Goal: Check status: Check status

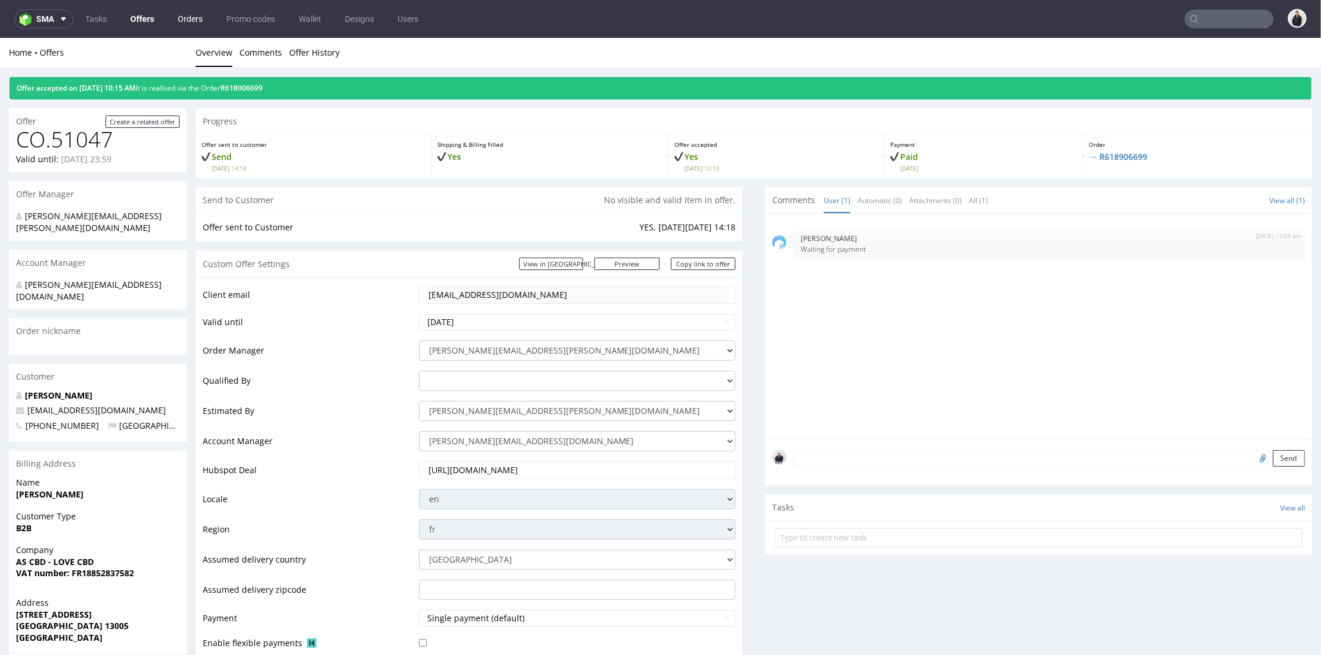
click at [177, 16] on link "Orders" at bounding box center [190, 18] width 39 height 19
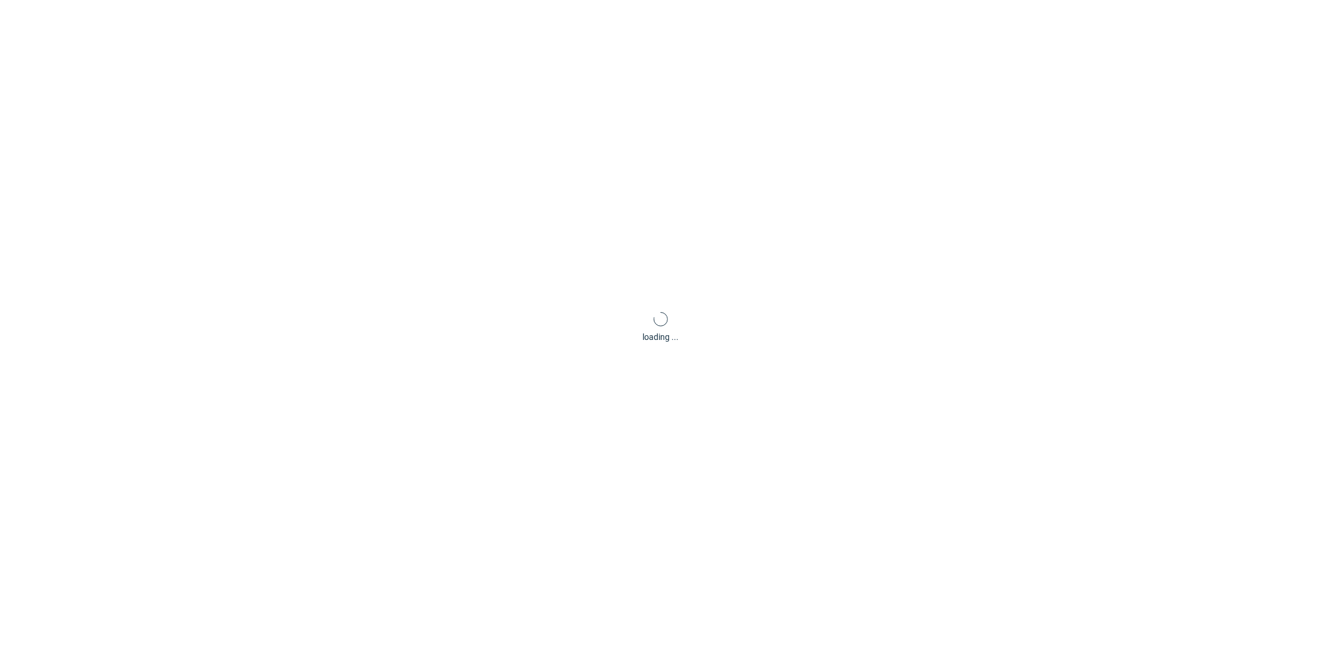
click at [0, 0] on link "Offers" at bounding box center [0, 0] width 0 height 0
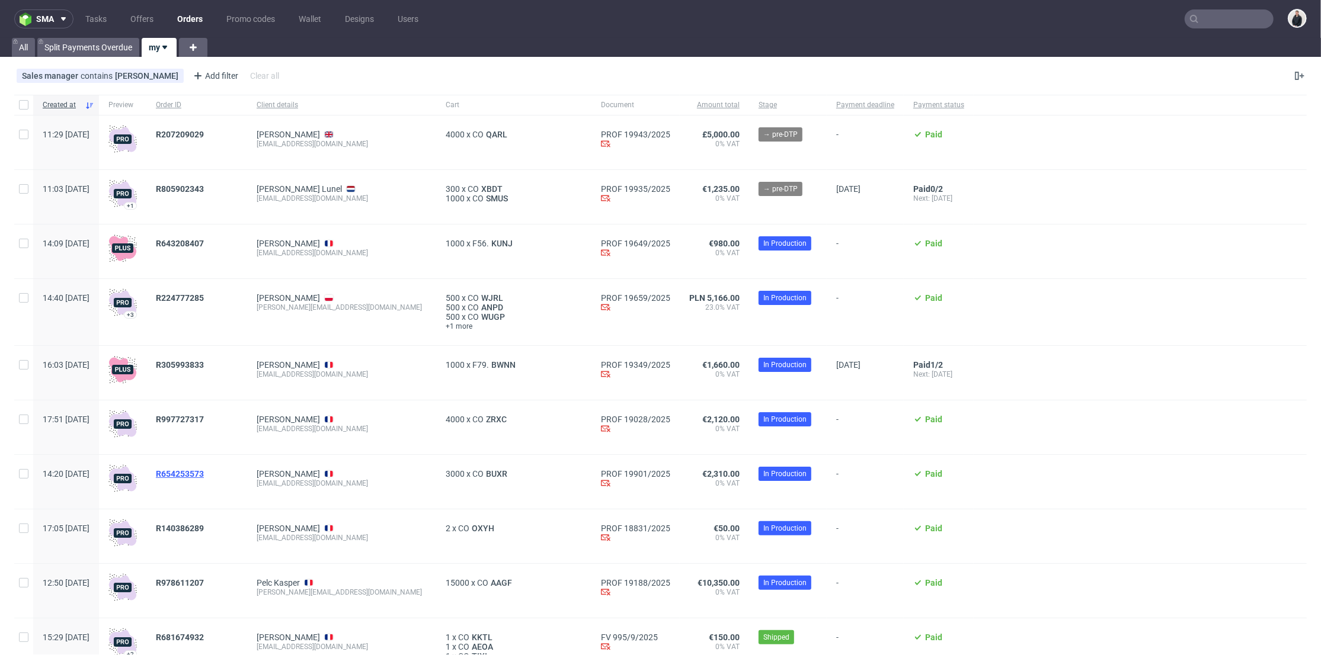
click at [204, 475] on span "R654253573" at bounding box center [180, 473] width 48 height 9
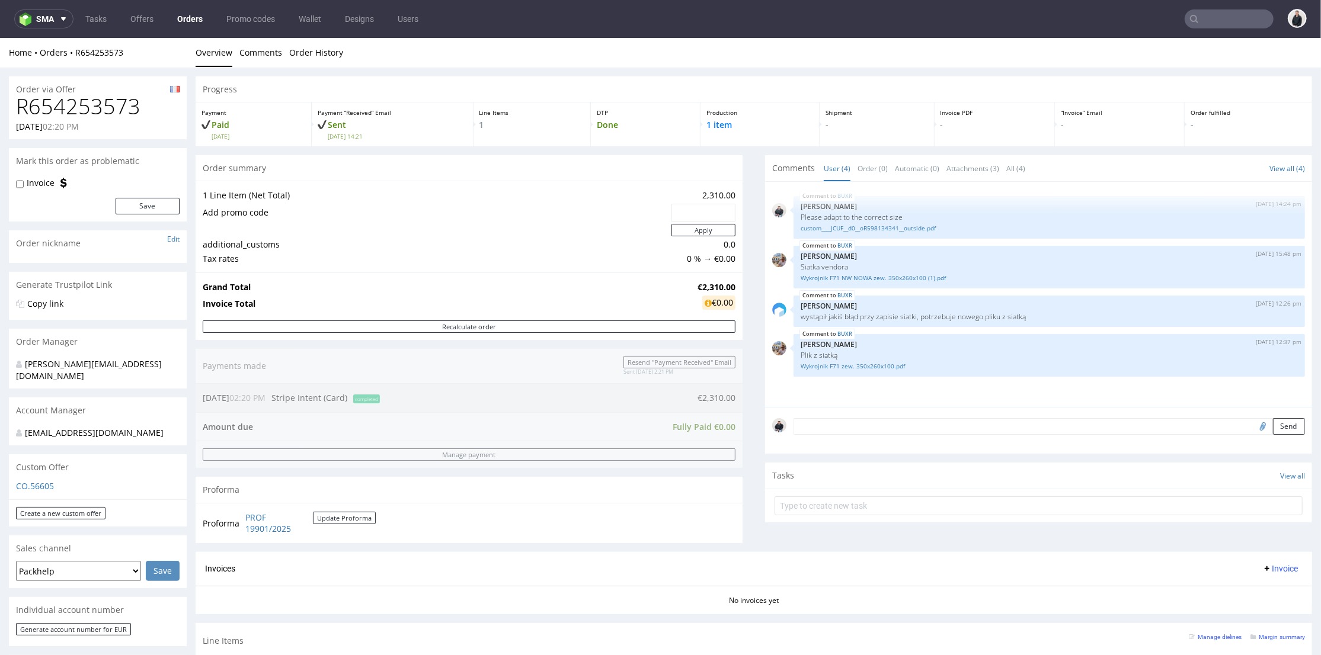
click at [1195, 18] on input "text" at bounding box center [1229, 18] width 89 height 19
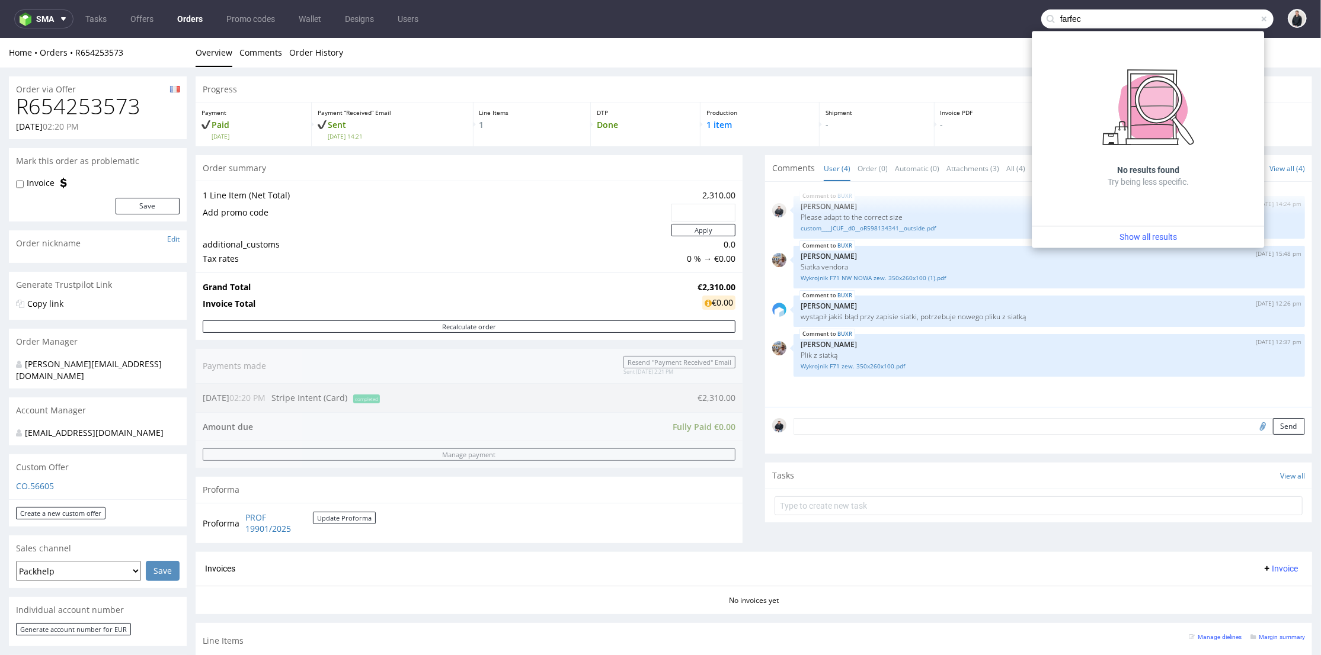
drag, startPoint x: 1105, startPoint y: 19, endPoint x: 1067, endPoint y: 20, distance: 37.3
click at [1067, 20] on input "farfec" at bounding box center [1157, 18] width 232 height 19
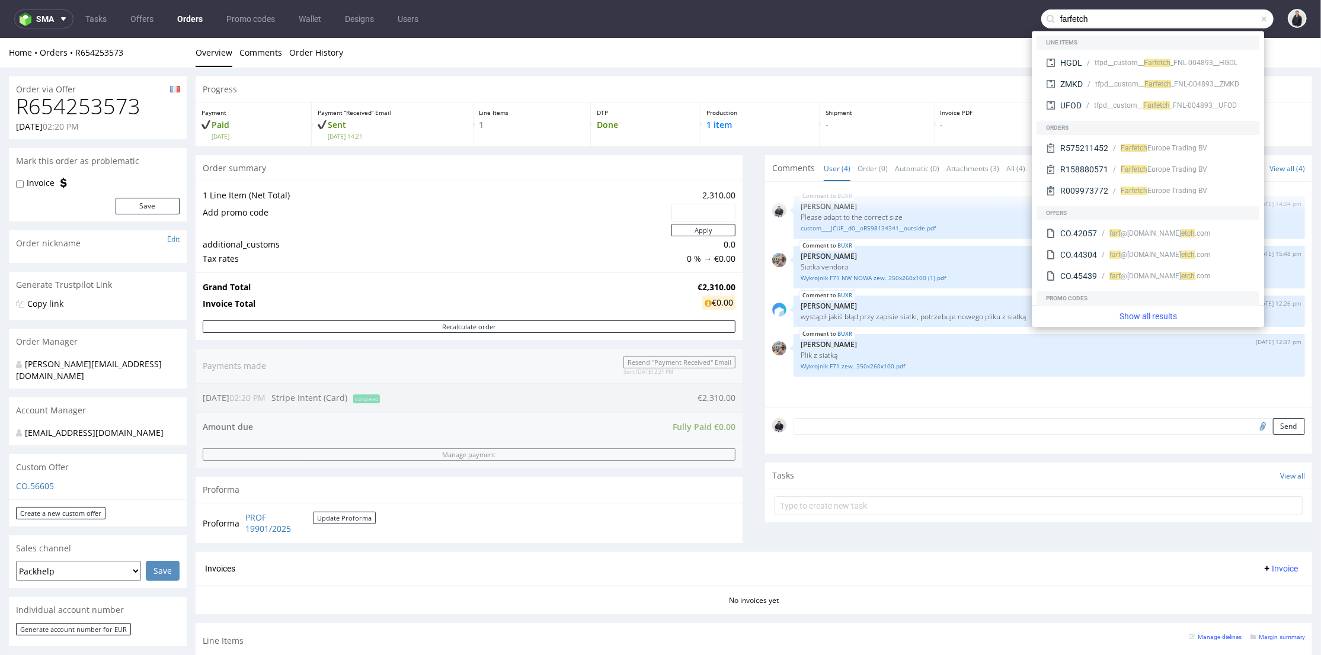
type input "farfetch"
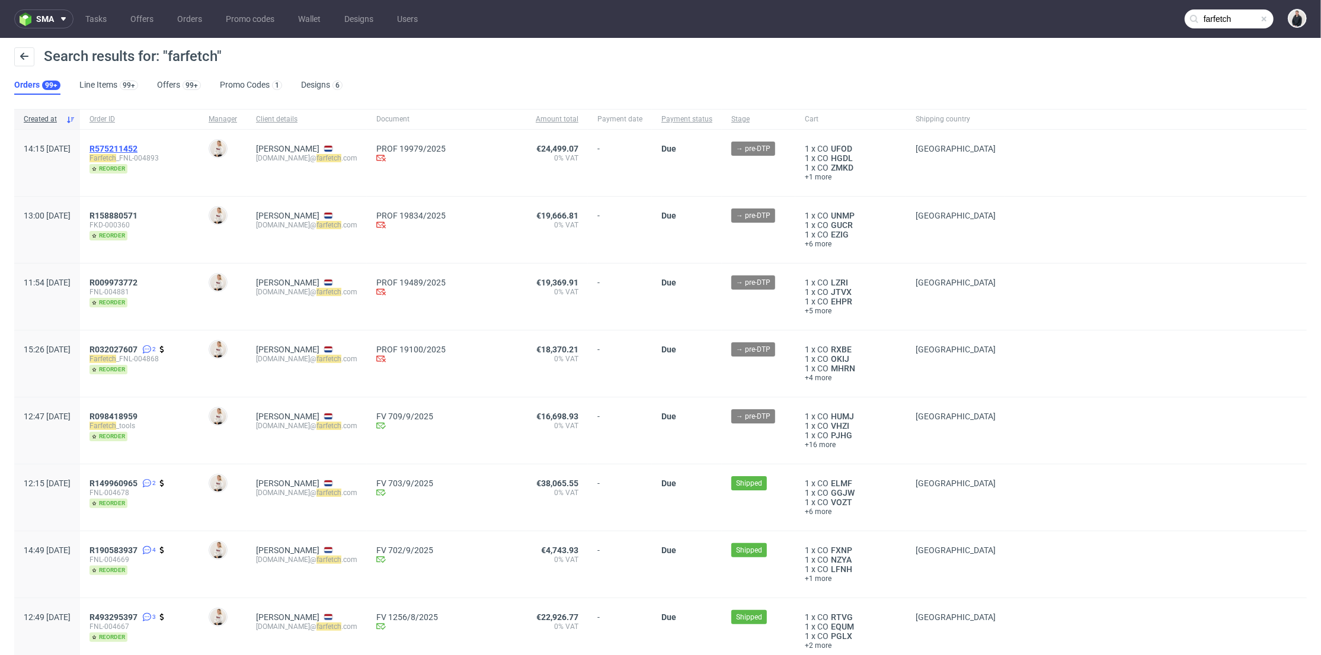
click at [137, 151] on span "R575211452" at bounding box center [113, 148] width 48 height 9
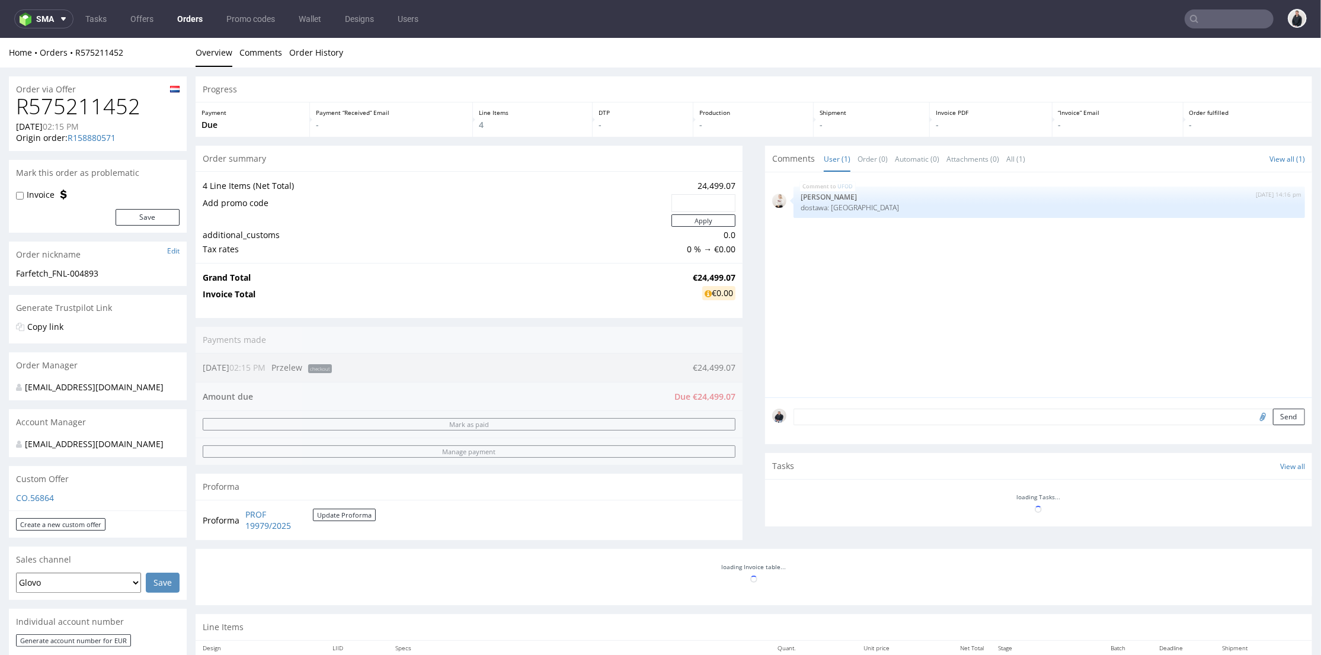
scroll to position [329, 0]
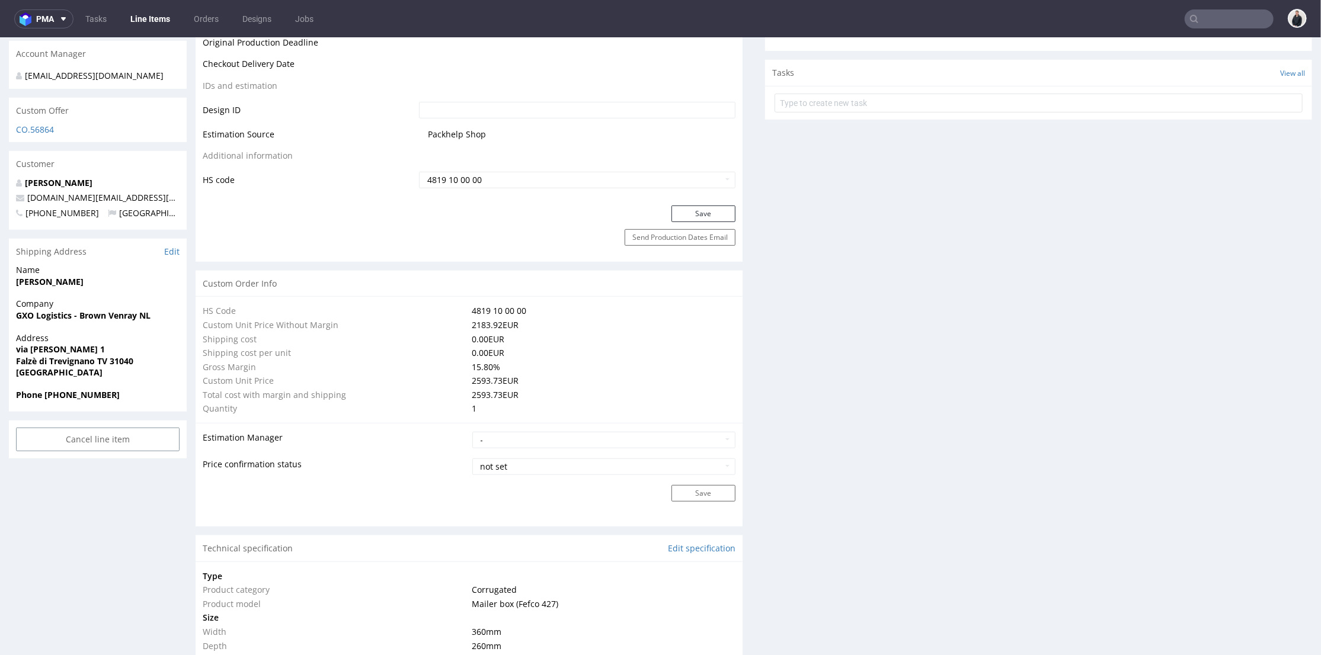
scroll to position [263, 0]
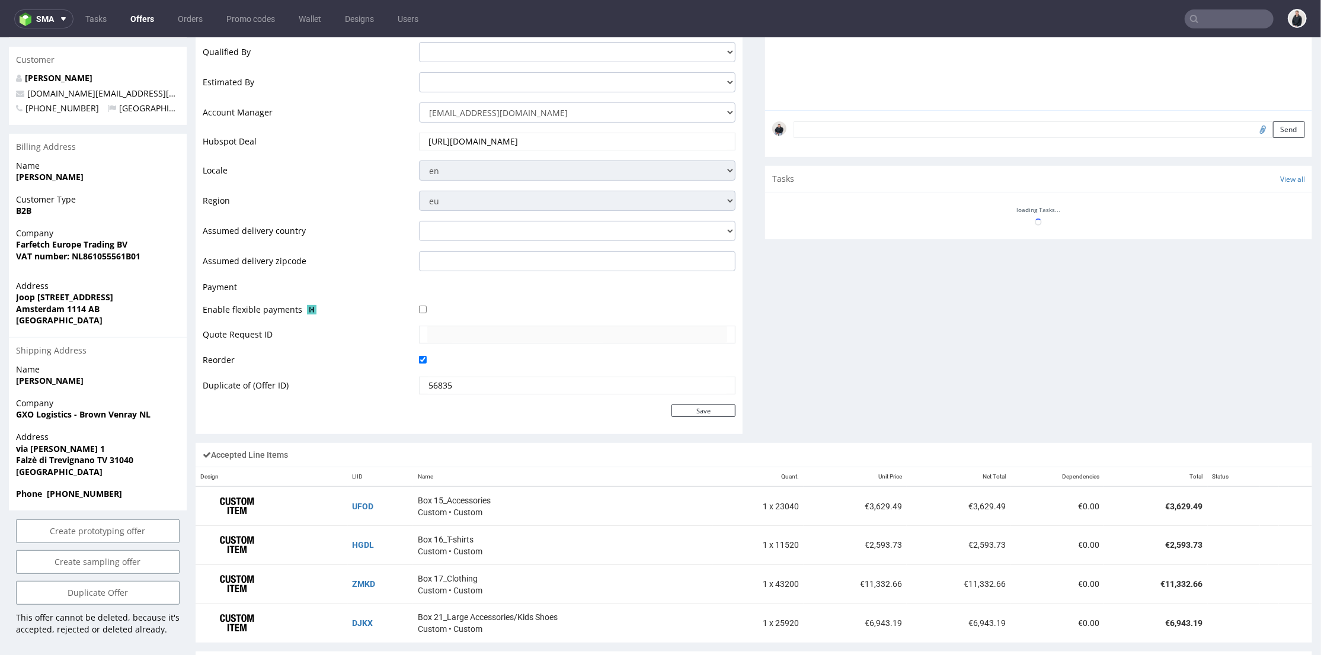
scroll to position [395, 0]
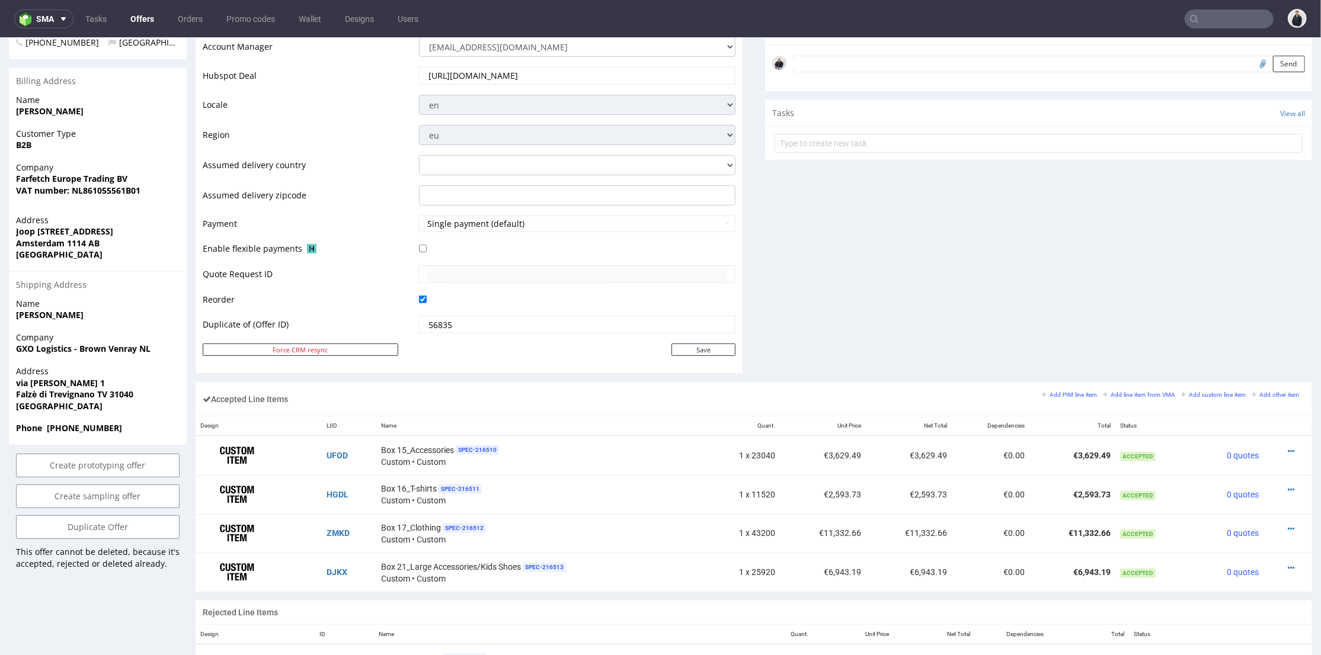
click at [869, 242] on div "Comments User (0) Automatic (0) Attachments (0) All (0) View all (0) Send Tasks…" at bounding box center [1038, 87] width 547 height 590
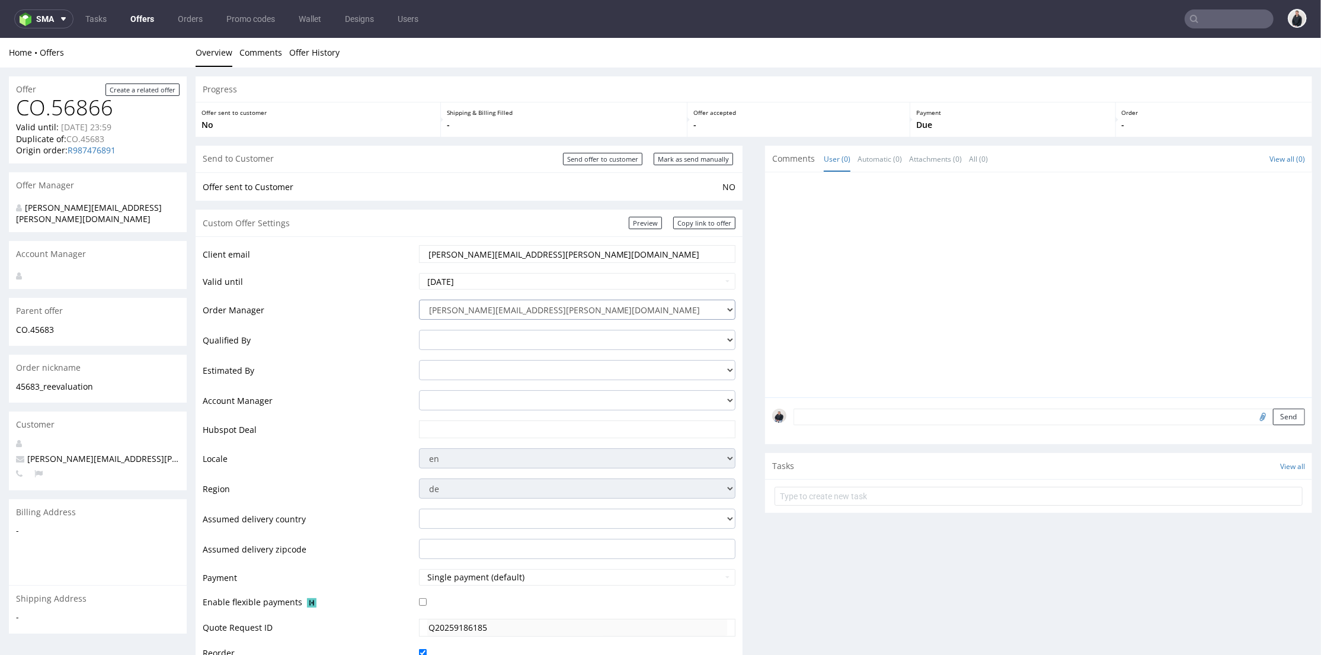
click at [518, 312] on select "michal.kluczynski@packhelp.com adrian.grudzien@packhelp.com adrian.margula@pack…" at bounding box center [577, 309] width 317 height 20
select select "12214305"
click at [419, 299] on select "michal.kluczynski@packhelp.com adrian.grudzien@packhelp.com adrian.margula@pack…" at bounding box center [577, 309] width 317 height 20
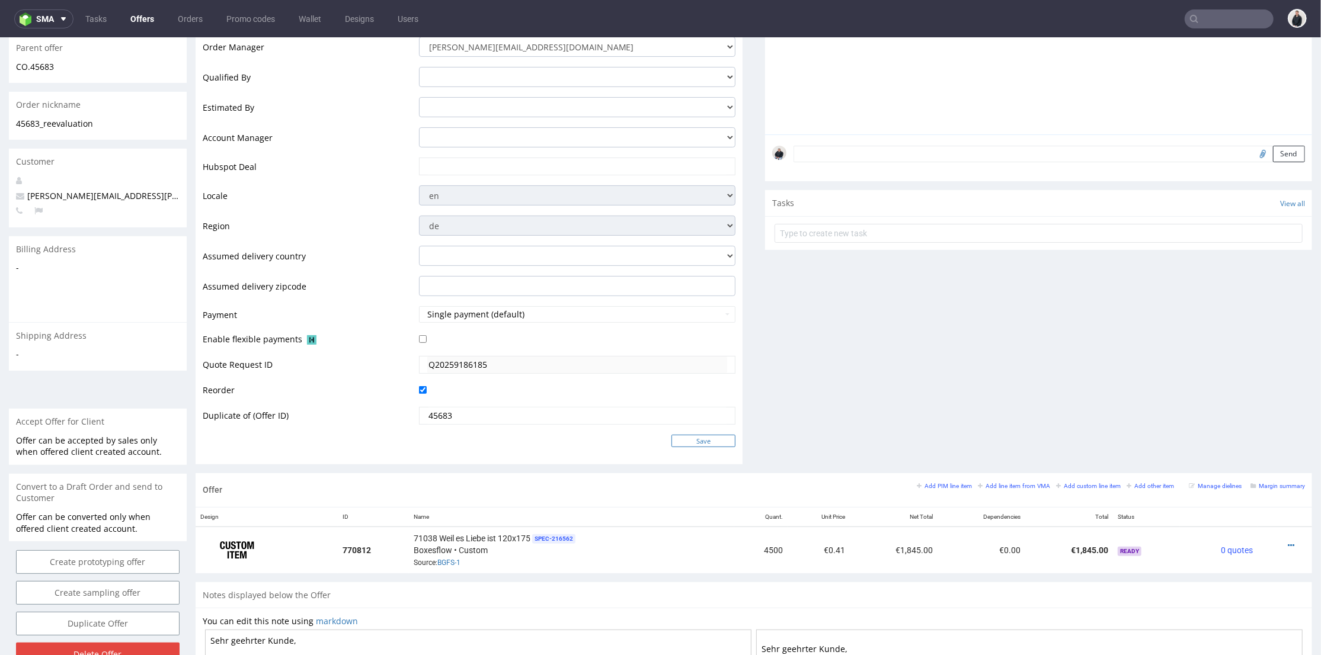
click at [698, 441] on input "Save" at bounding box center [703, 440] width 64 height 12
type input "In progress..."
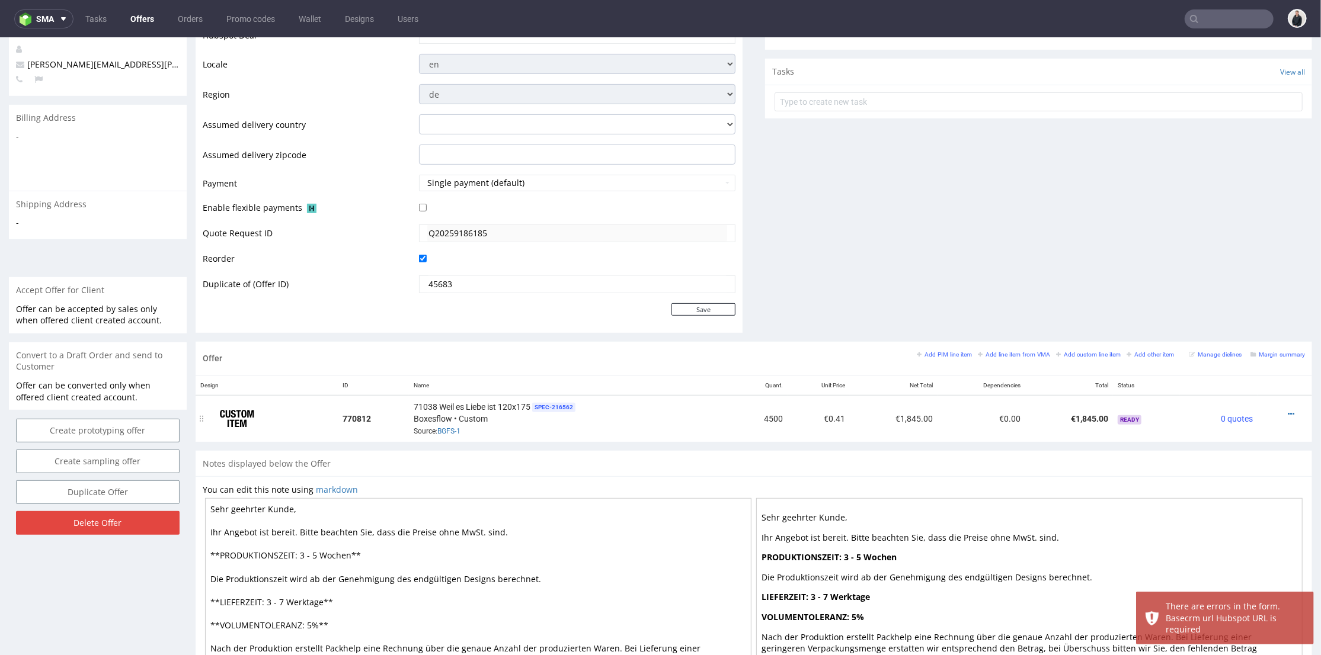
scroll to position [132, 0]
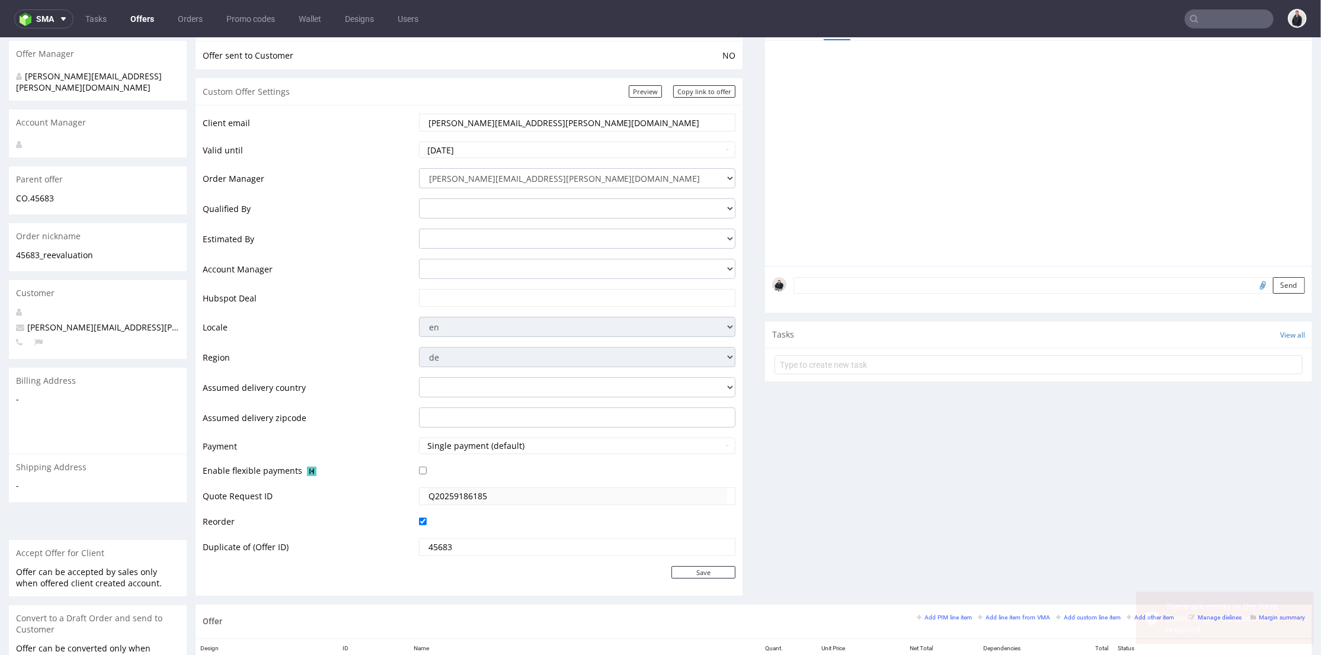
click at [461, 303] on input "text" at bounding box center [577, 297] width 300 height 17
paste input "https://app-eu1.hubspot.com/contacts/25600958/record/0-3/309824668883"
type input "https://app-eu1.hubspot.com/contacts/25600958/record/0-3/309824668883"
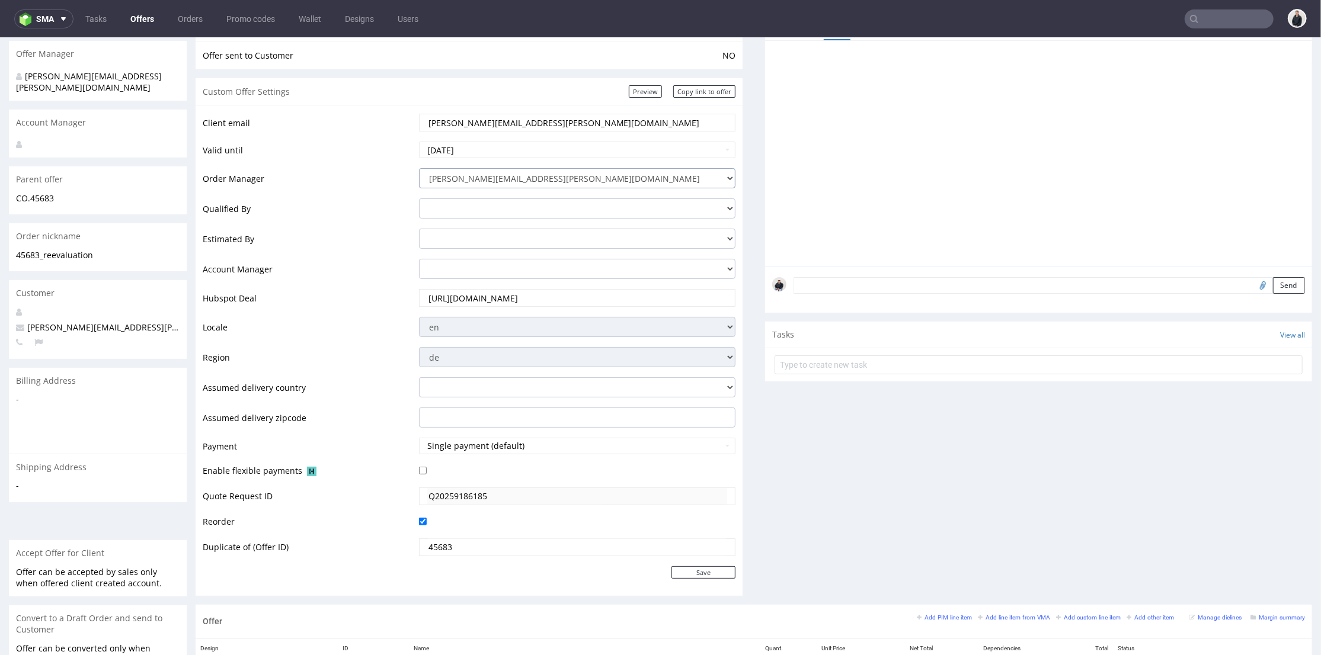
click at [475, 185] on select "michal.kluczynski@packhelp.com adrian.grudzien@packhelp.com adrian.margula@pack…" at bounding box center [577, 178] width 317 height 20
click at [419, 168] on select "michal.kluczynski@packhelp.com adrian.grudzien@packhelp.com adrian.margula@pack…" at bounding box center [577, 178] width 317 height 20
click at [475, 185] on select "michal.kluczynski@packhelp.com adrian.grudzien@packhelp.com adrian.margula@pack…" at bounding box center [577, 178] width 317 height 20
select select "12214305"
click at [419, 168] on select "michal.kluczynski@packhelp.com adrian.grudzien@packhelp.com adrian.margula@pack…" at bounding box center [577, 178] width 317 height 20
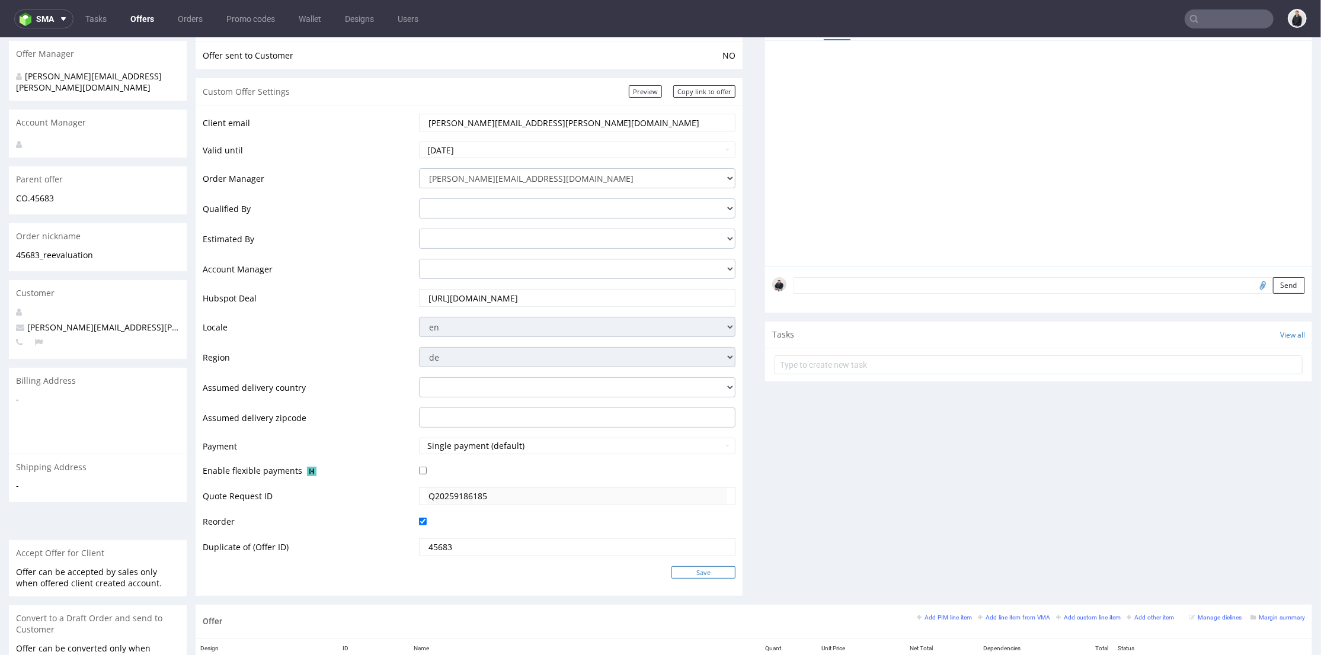
click at [691, 571] on input "Save" at bounding box center [703, 572] width 64 height 12
type input "In progress..."
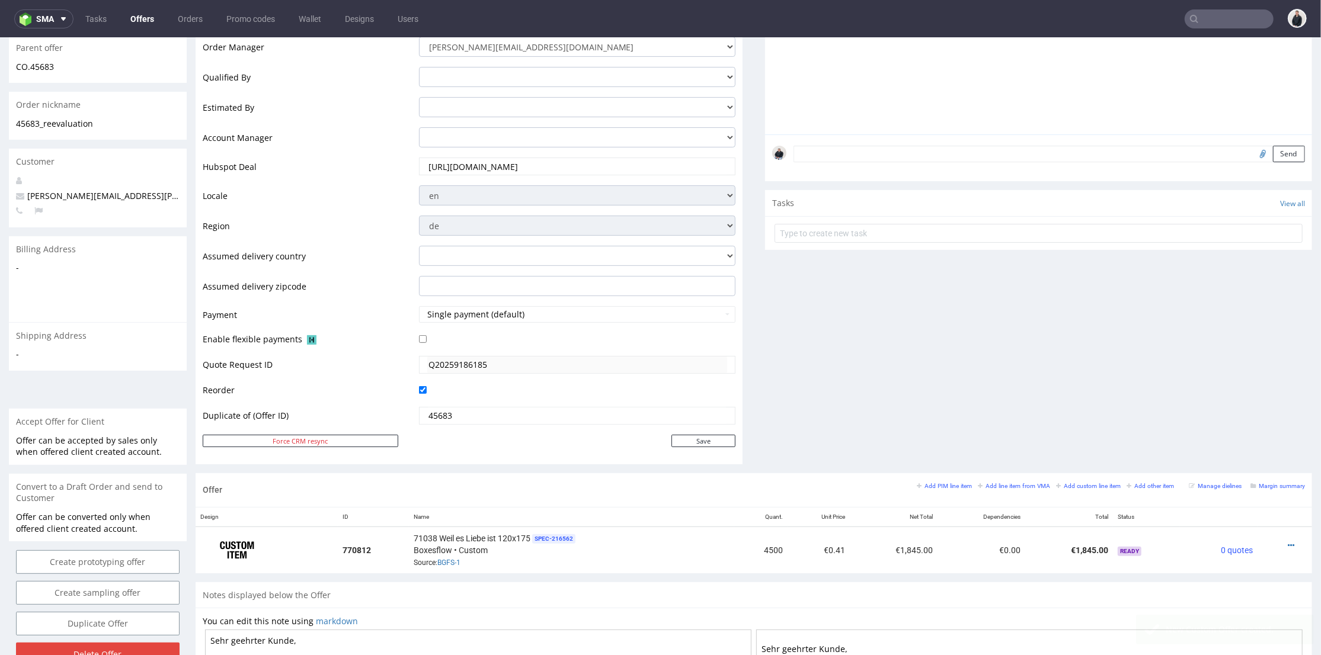
scroll to position [132, 0]
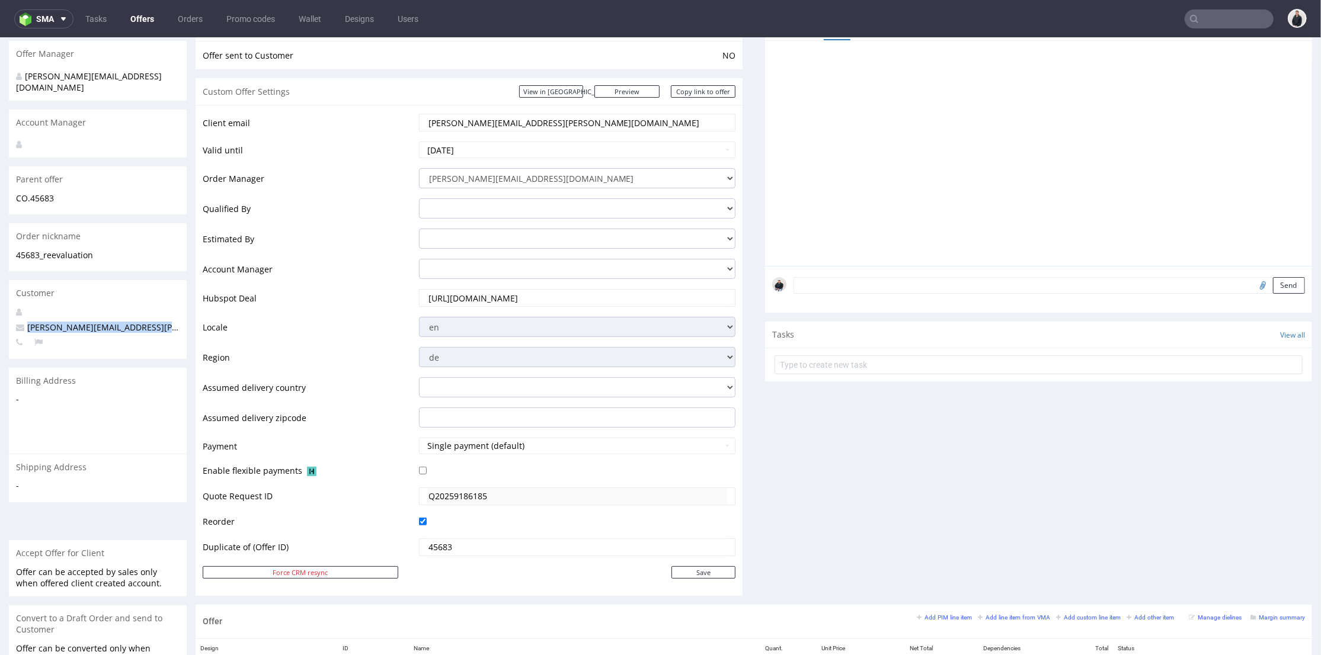
drag, startPoint x: 172, startPoint y: 316, endPoint x: 471, endPoint y: 40, distance: 406.4
click at [20, 321] on p "helen.backhaus@dasgesundetier.de" at bounding box center [98, 327] width 164 height 12
copy span "helen.backhaus@dasgesundetier.de"
click at [824, 451] on div "Comments User (0) Automatic (0) Attachments (0) All (0) View all (0) Send Tasks…" at bounding box center [1038, 309] width 547 height 591
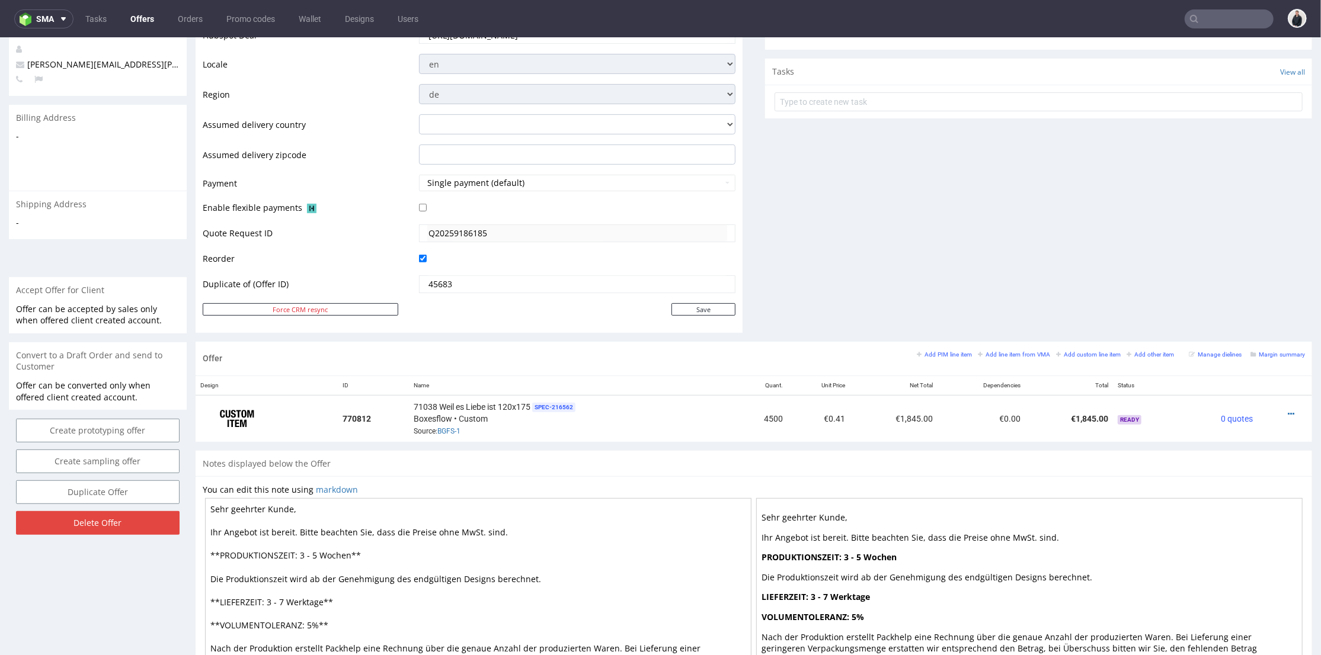
scroll to position [0, 0]
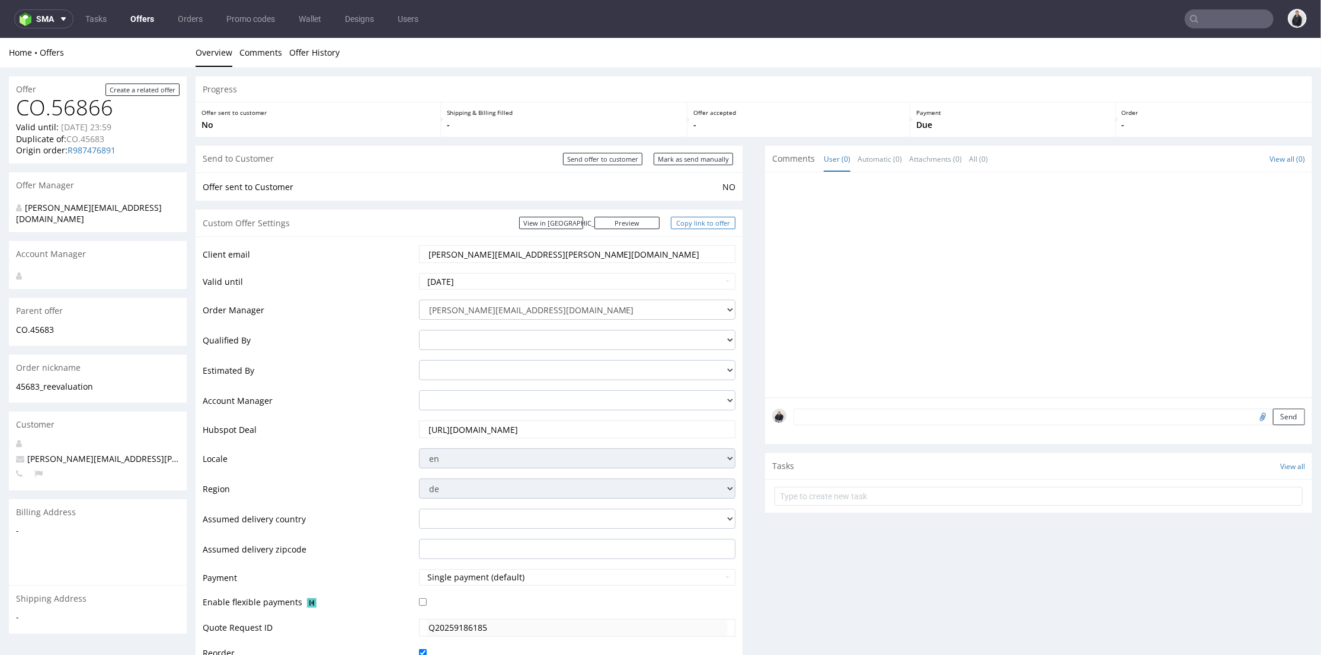
click at [699, 224] on link "Copy link to offer" at bounding box center [703, 222] width 65 height 12
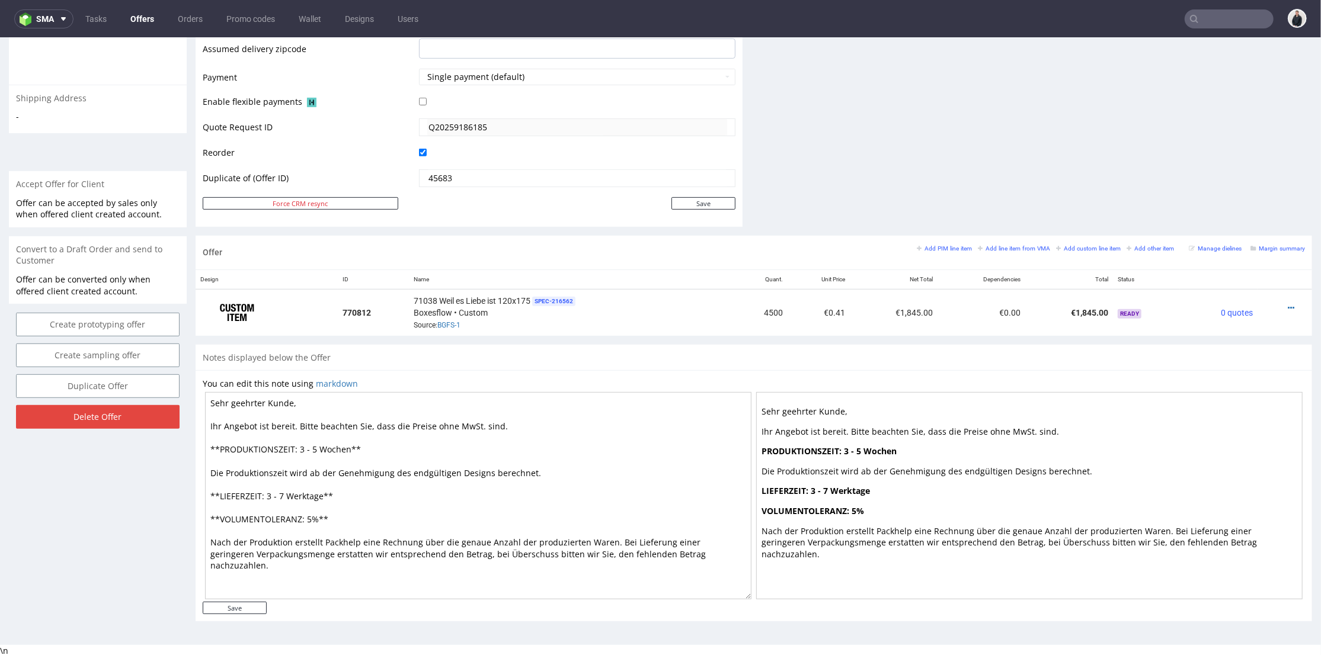
scroll to position [40, 0]
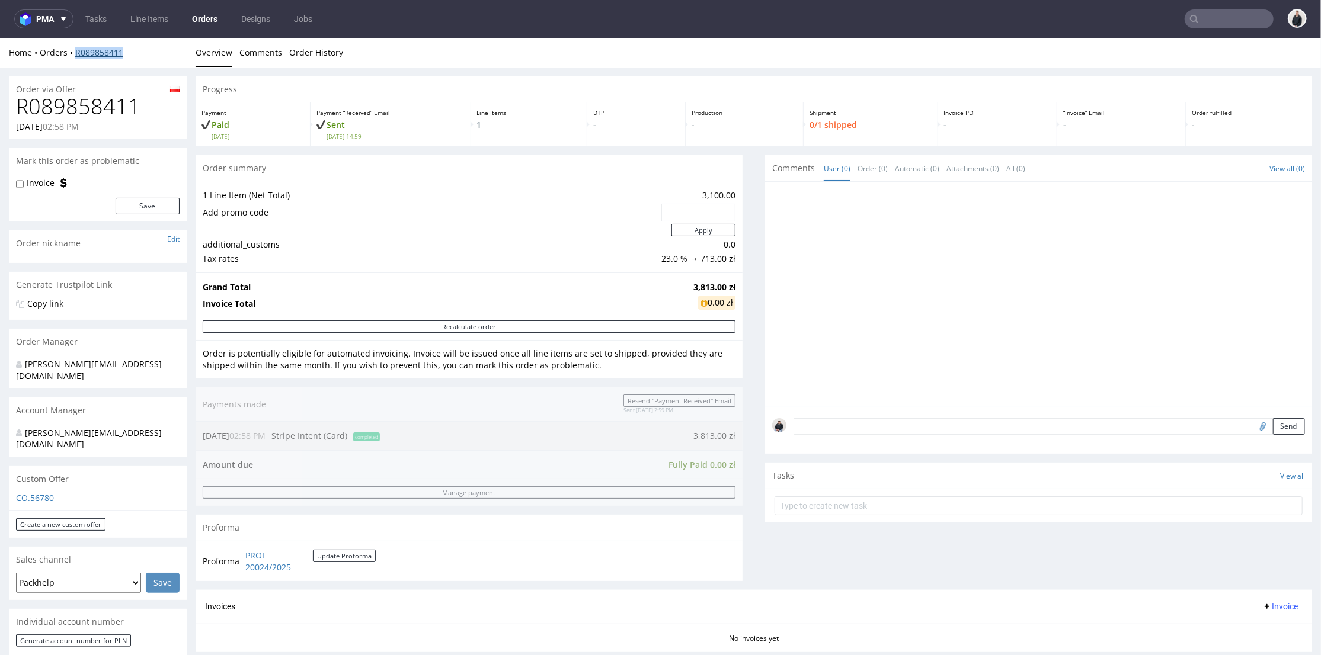
drag, startPoint x: 129, startPoint y: 52, endPoint x: 77, endPoint y: 49, distance: 52.3
click at [73, 50] on div "Home Orders R089858411" at bounding box center [98, 52] width 178 height 12
copy link "R089858411"
drag, startPoint x: 682, startPoint y: 287, endPoint x: 726, endPoint y: 287, distance: 44.5
click at [727, 287] on div "Grand Total 3,813.00 zł Invoice Total 0.00 zł" at bounding box center [469, 296] width 547 height 48
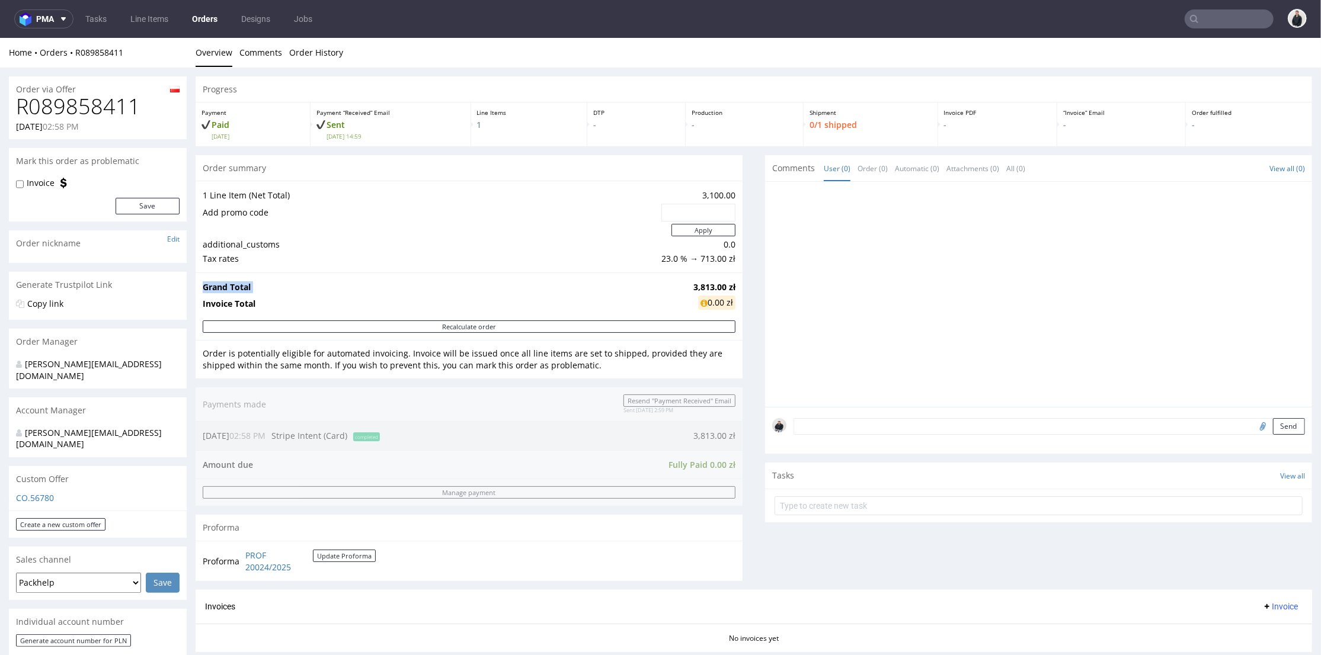
copy tbody "Grand Total"
click at [693, 287] on strong "3,813.00 zł" at bounding box center [714, 286] width 42 height 11
drag, startPoint x: 723, startPoint y: 191, endPoint x: 730, endPoint y: 191, distance: 7.1
click at [730, 191] on div "1 Line Item (Net Total) 3,100.00 Add promo code Apply additional_customs 0.0 Ta…" at bounding box center [469, 226] width 547 height 92
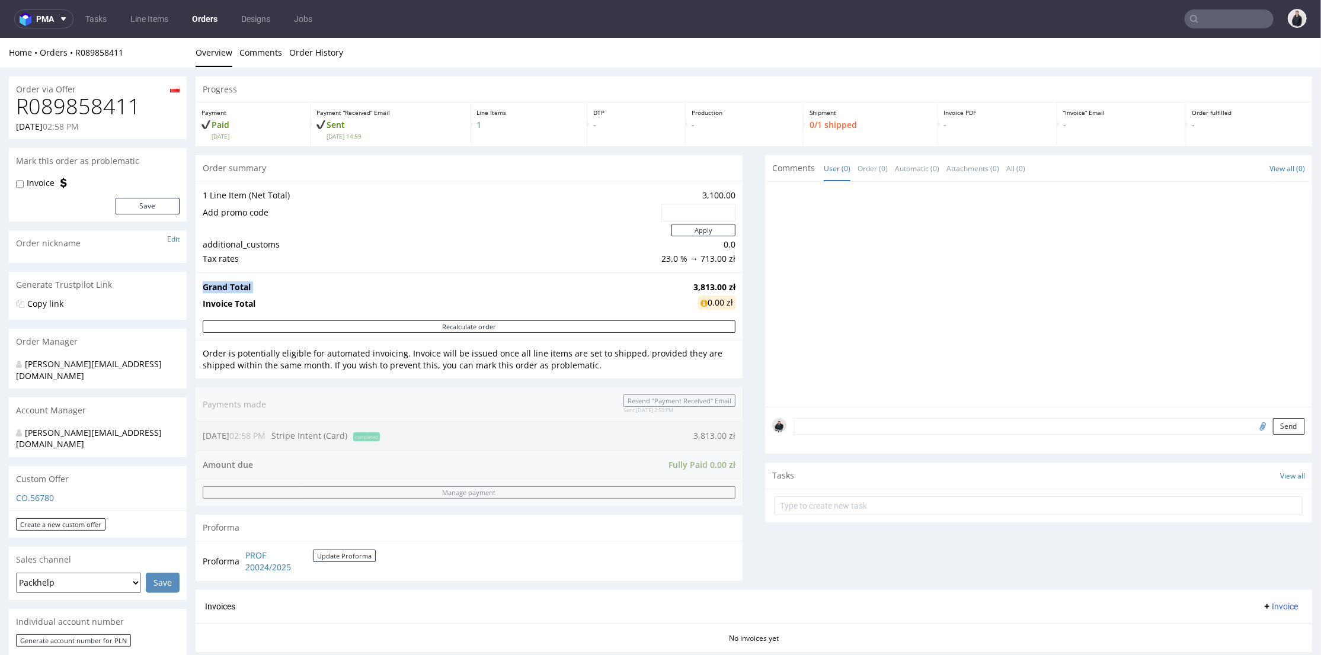
drag, startPoint x: 727, startPoint y: 287, endPoint x: 684, endPoint y: 284, distance: 42.2
click at [684, 284] on div "Grand Total 3,813.00 zł Invoice Total 0.00 zł" at bounding box center [469, 296] width 547 height 48
click at [693, 283] on strong "3,813.00 zł" at bounding box center [714, 286] width 42 height 11
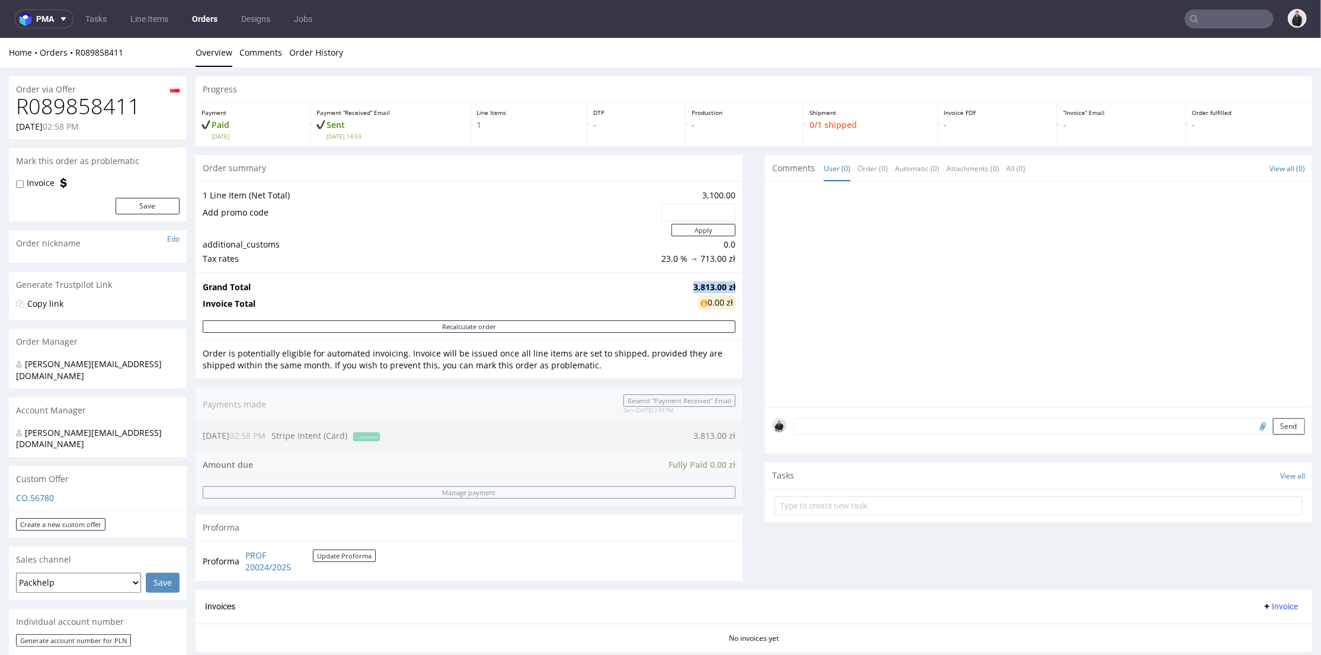
click at [693, 283] on strong "3,813.00 zł" at bounding box center [714, 286] width 42 height 11
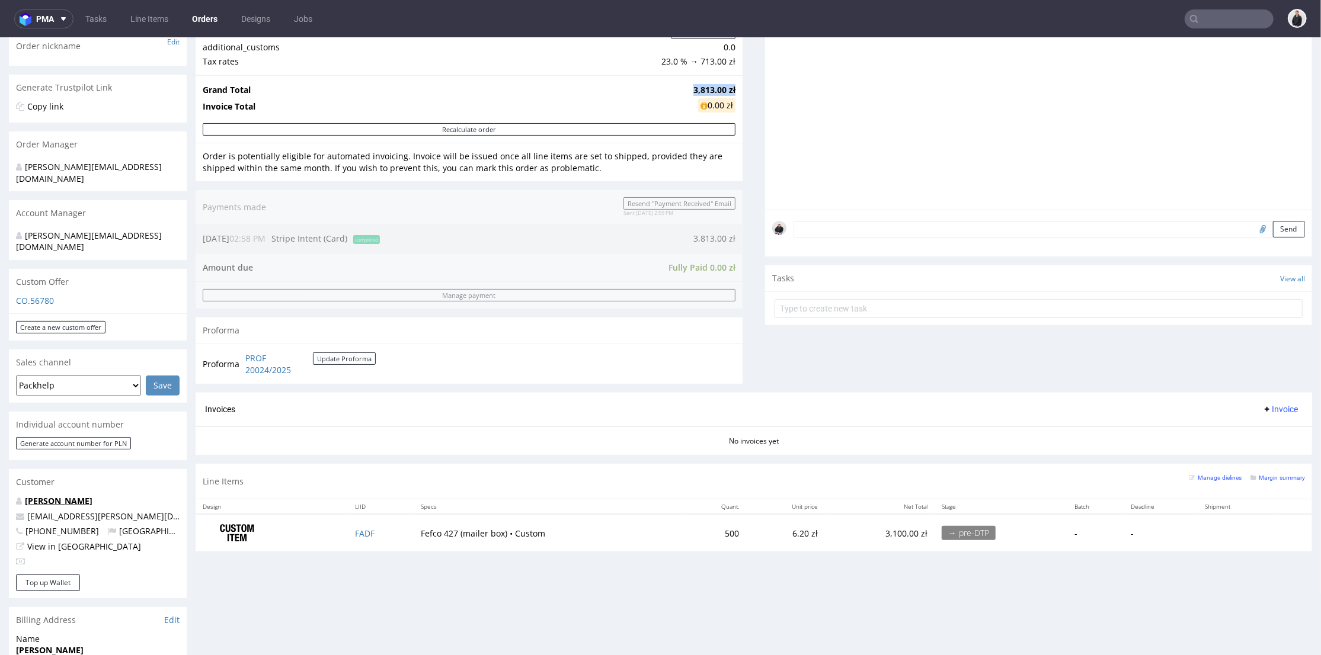
click at [91, 495] on link "[PERSON_NAME]" at bounding box center [59, 500] width 68 height 11
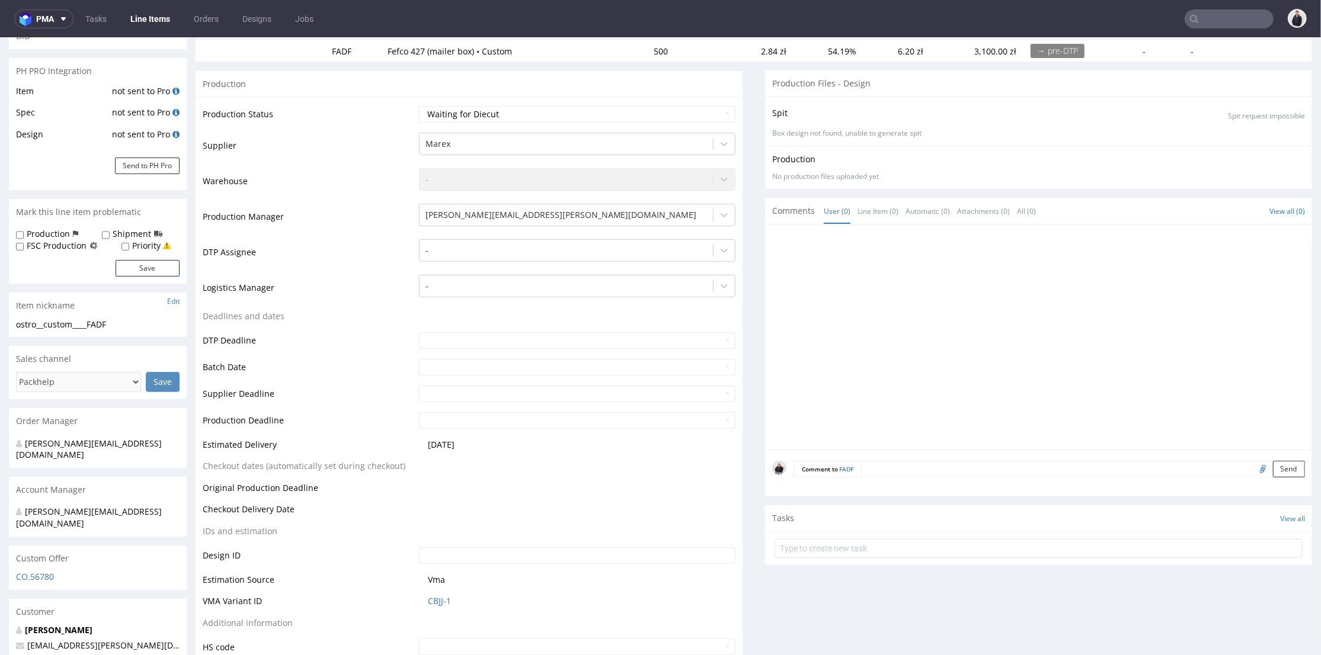
scroll to position [90, 0]
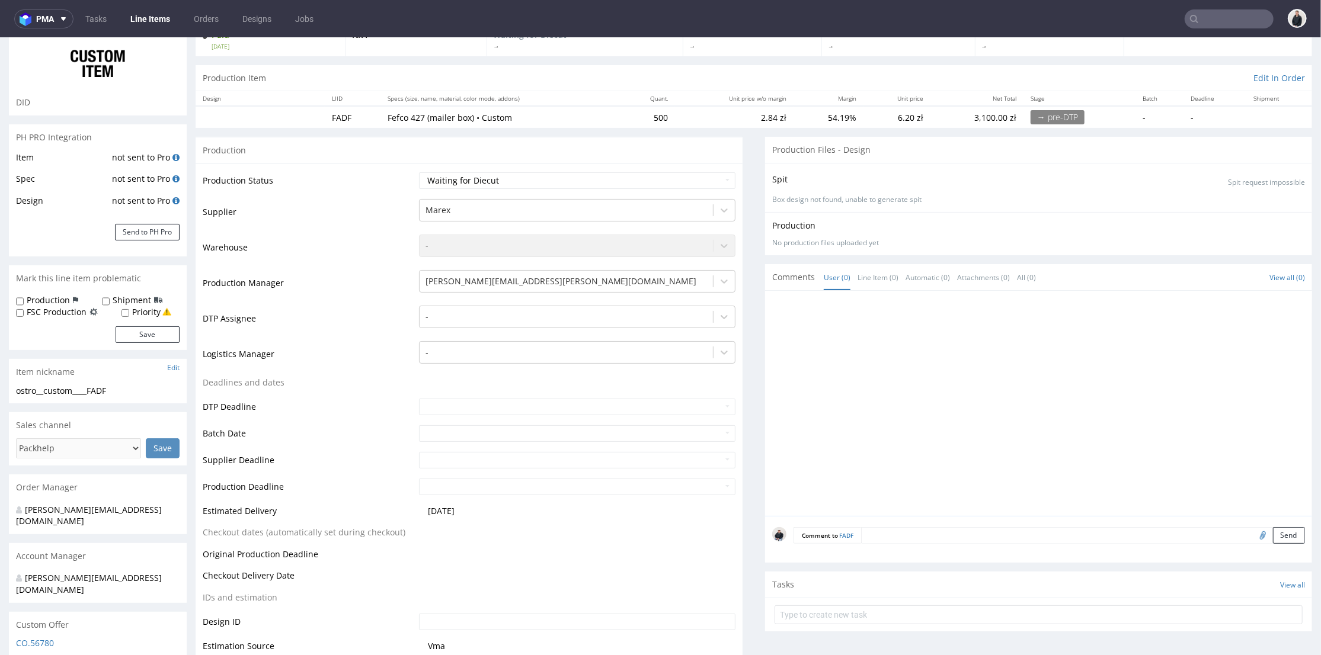
click at [1253, 532] on input "file" at bounding box center [1261, 534] width 17 height 15
type input "C:\fakepath\custom____BQIA__d0__oR537889135__outside__v3.pdf"
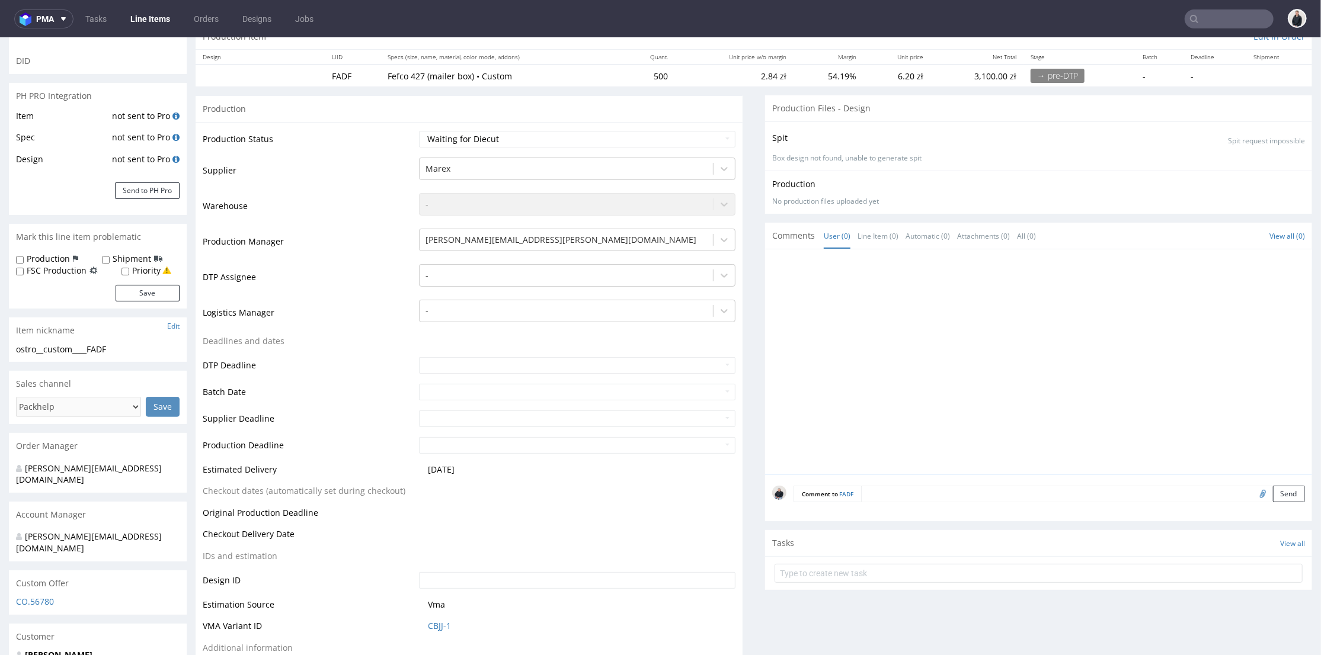
scroll to position [66, 0]
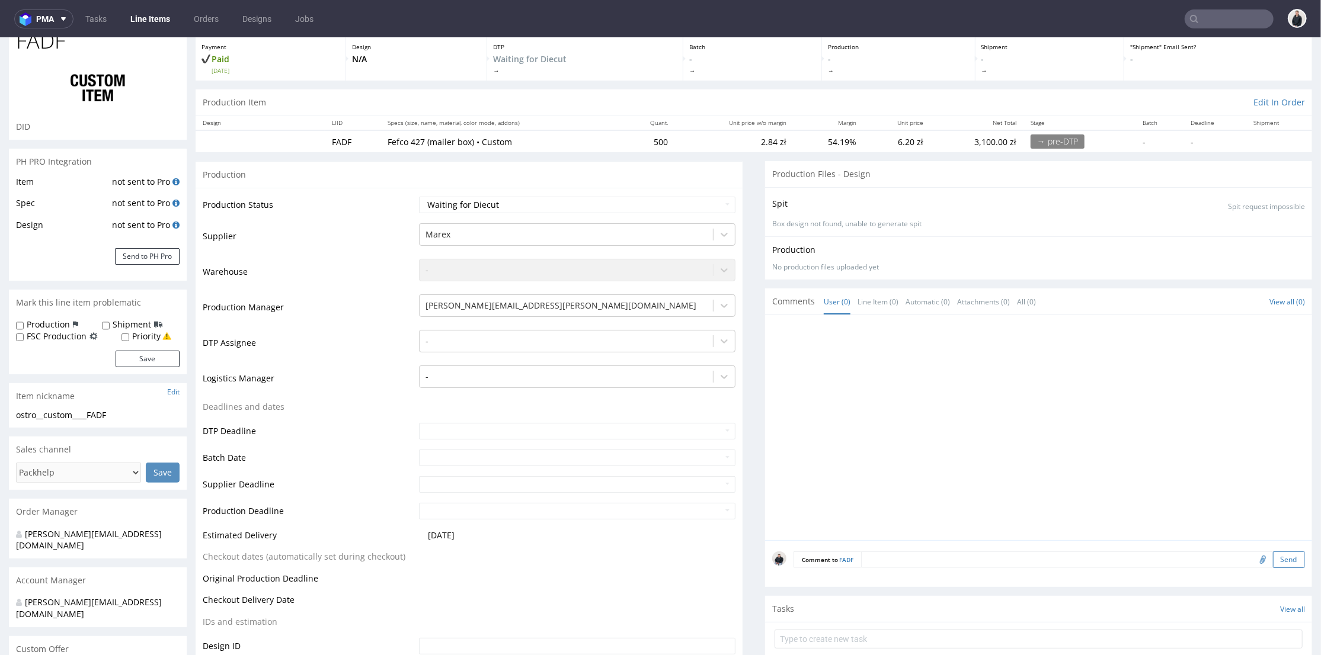
click at [1273, 561] on button "Send" at bounding box center [1289, 559] width 32 height 17
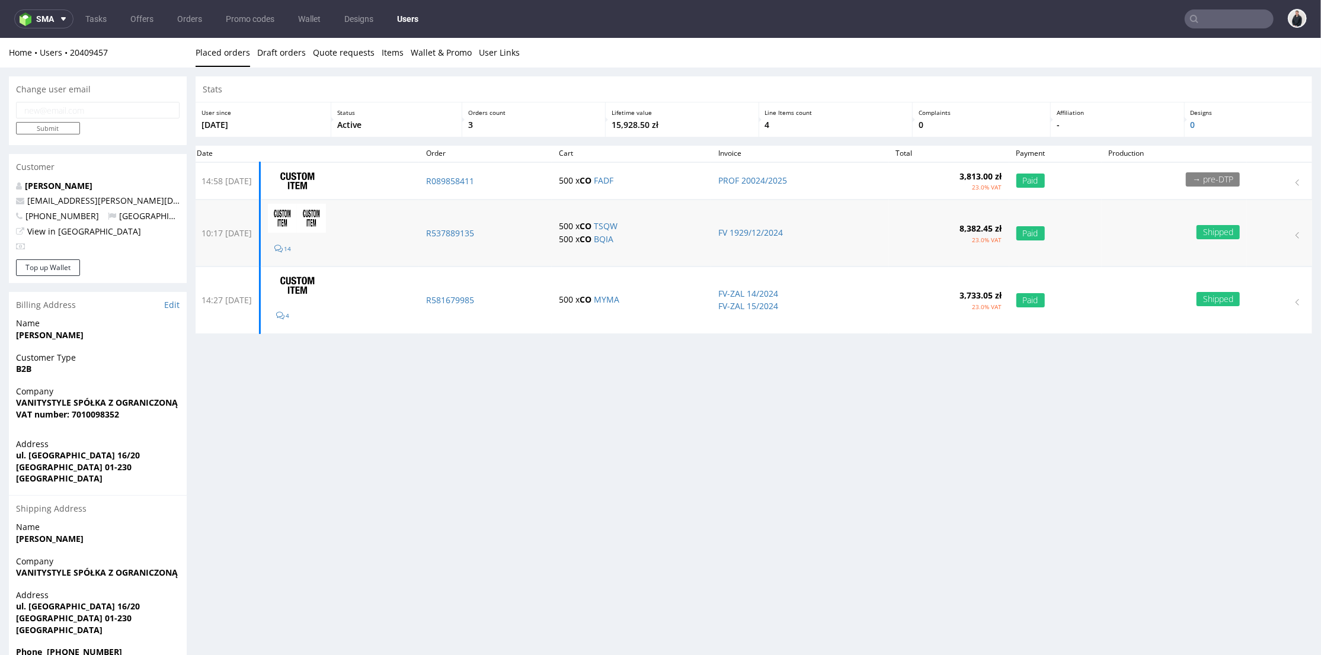
click at [491, 238] on td "R537889135" at bounding box center [485, 233] width 133 height 66
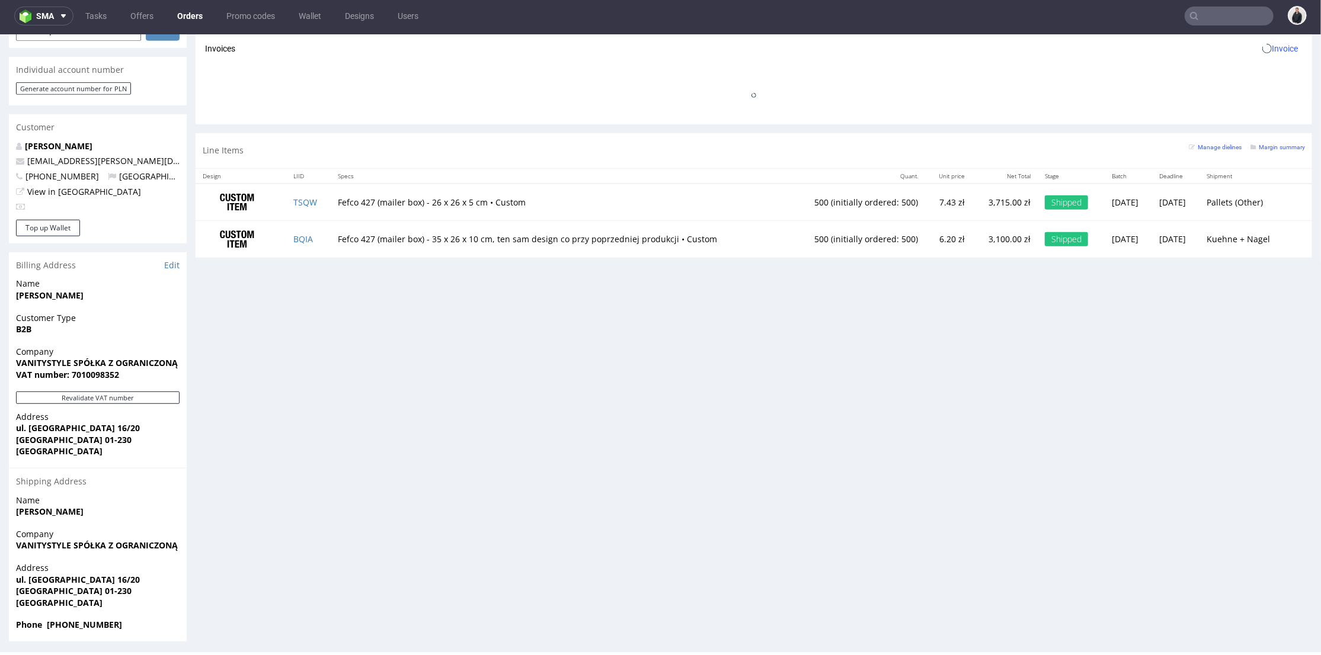
scroll to position [396, 0]
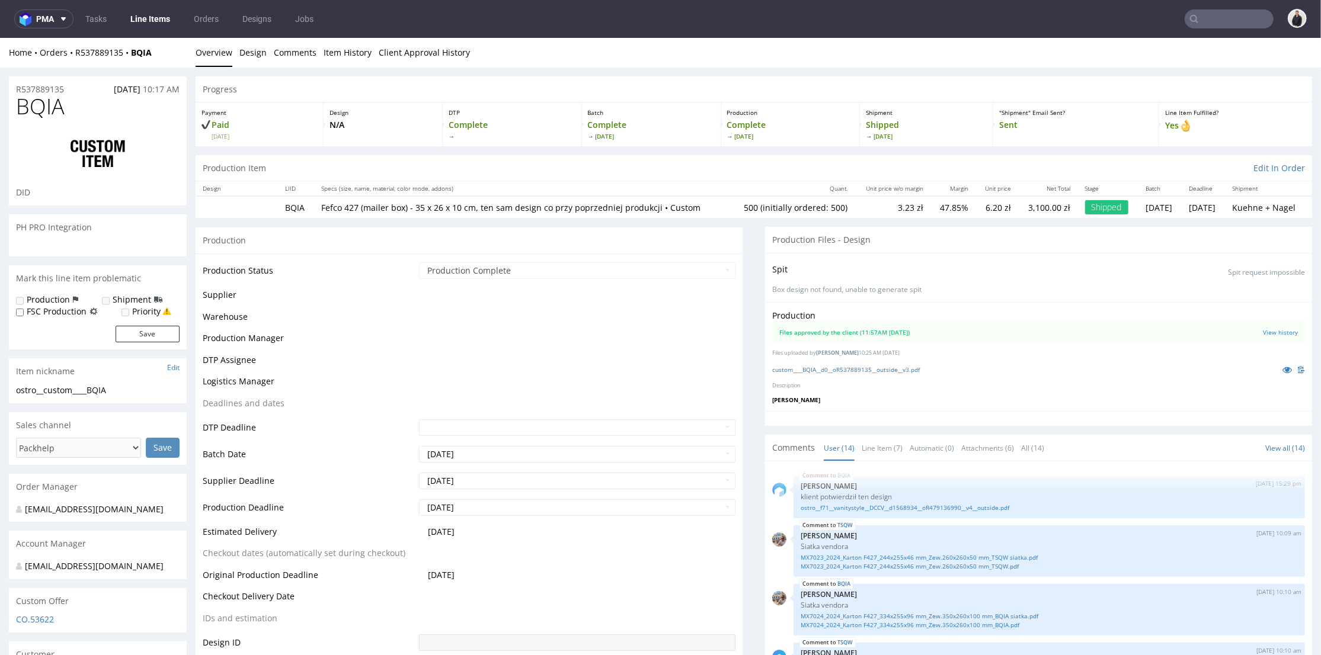
scroll to position [396, 0]
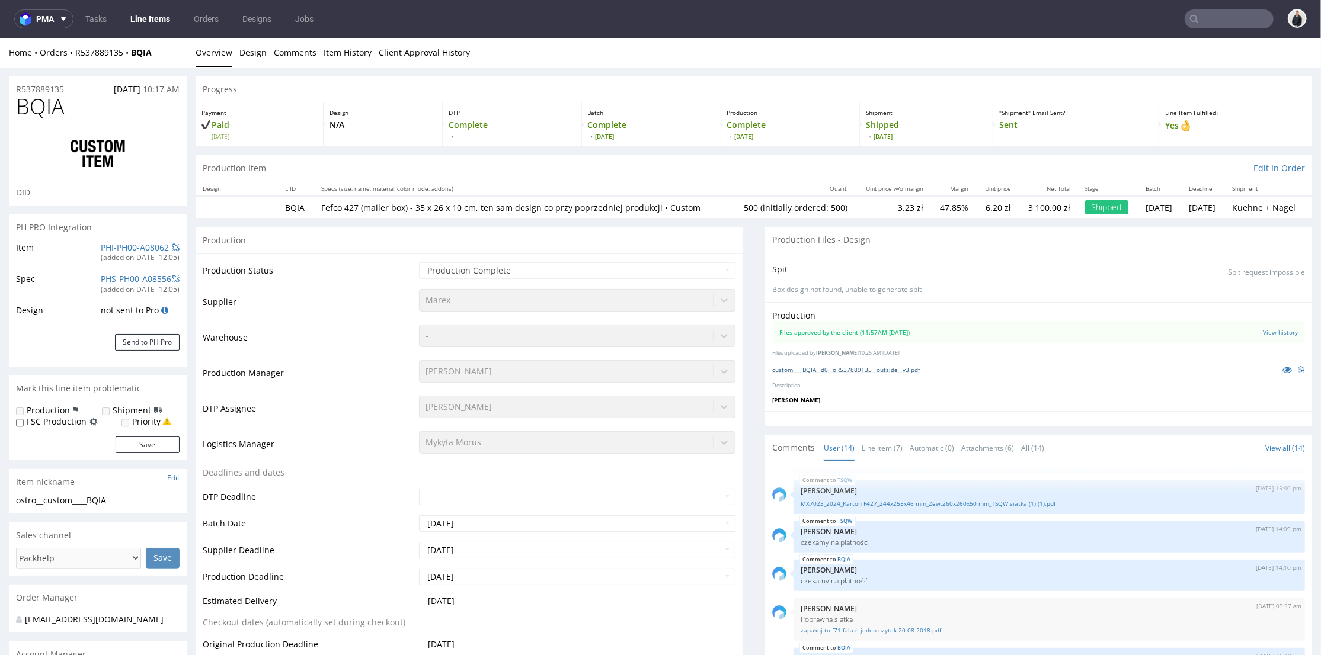
select select "in_progress"
click at [871, 367] on link "custom____BQIA__d0__oR537889135__outside__v3.pdf" at bounding box center [846, 369] width 148 height 8
